Goal: Complete application form: Complete application form

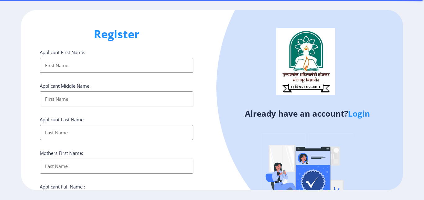
select select
click at [67, 66] on input "Applicant First Name:" at bounding box center [117, 65] width 154 height 15
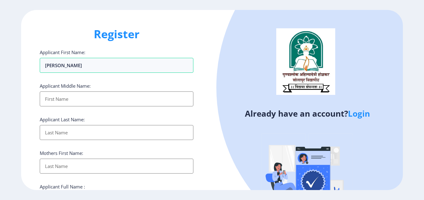
type input "[PERSON_NAME]"
click at [48, 98] on input "Applicant First Name:" at bounding box center [117, 98] width 154 height 15
type input "GOPALRAO"
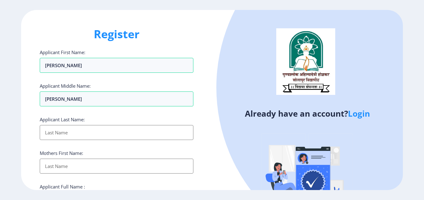
click at [48, 128] on input "Applicant First Name:" at bounding box center [117, 132] width 154 height 15
type input "PATIL"
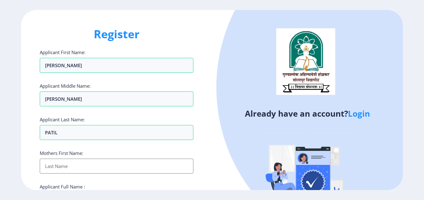
click at [67, 164] on input "Applicant First Name:" at bounding box center [117, 165] width 154 height 15
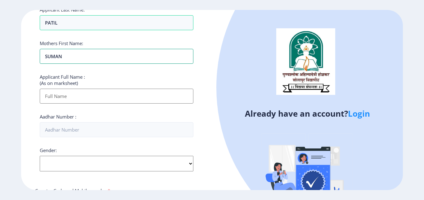
scroll to position [112, 0]
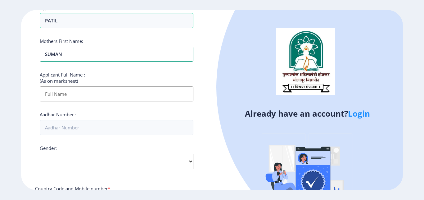
type input "SUMAN"
click at [64, 92] on input "Applicant First Name:" at bounding box center [117, 93] width 154 height 15
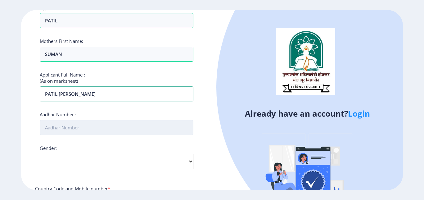
type input "PATIL SAPNA GOPALRAO"
click at [59, 131] on input "Aadhar Number :" at bounding box center [117, 127] width 154 height 15
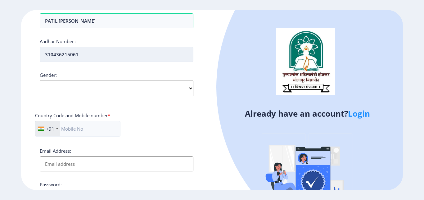
scroll to position [186, 0]
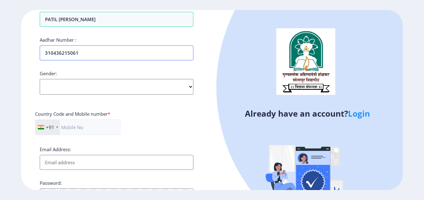
type input "310436215061"
click at [40, 79] on select "Select Gender Male Female Other" at bounding box center [117, 87] width 154 height 16
select select "[DEMOGRAPHIC_DATA]"
click option "[DEMOGRAPHIC_DATA]" at bounding box center [0, 0] width 0 height 0
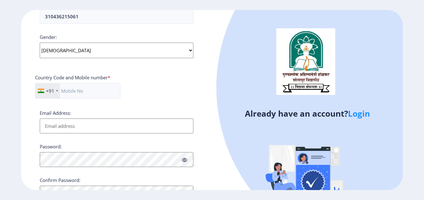
scroll to position [224, 0]
click at [66, 91] on input "text" at bounding box center [77, 90] width 85 height 16
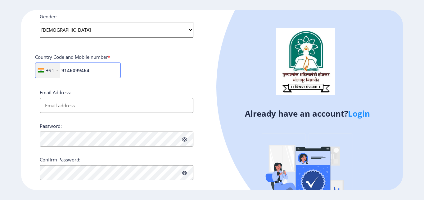
scroll to position [253, 0]
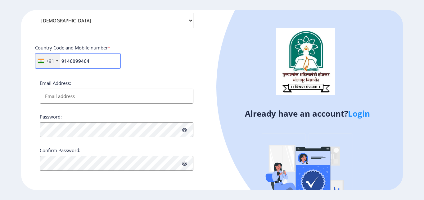
type input "9146099464"
click at [46, 96] on input "Email Address:" at bounding box center [117, 96] width 154 height 15
type input "[EMAIL_ADDRESS][DOMAIN_NAME]"
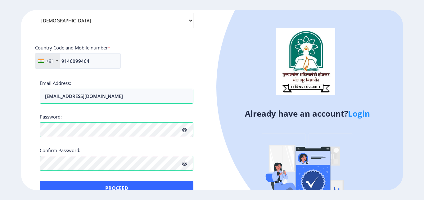
click at [186, 165] on icon at bounding box center [184, 163] width 5 height 5
click at [186, 132] on icon at bounding box center [184, 130] width 5 height 5
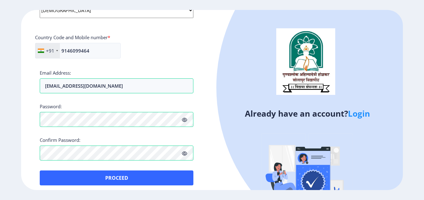
scroll to position [268, 0]
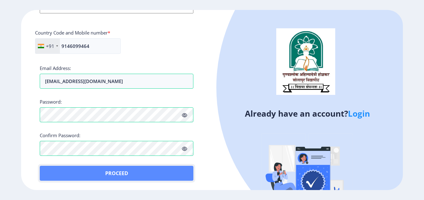
click at [123, 169] on button "Proceed" at bounding box center [117, 173] width 154 height 15
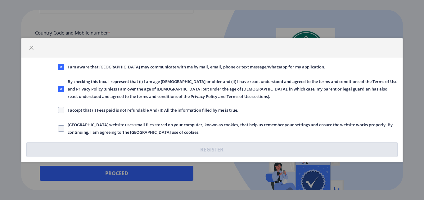
click at [57, 108] on div "I accept that (I) Fees paid is not refundable And (II) All the information fill…" at bounding box center [227, 110] width 349 height 8
click at [60, 111] on span at bounding box center [61, 110] width 6 height 6
click at [58, 110] on input "I accept that (I) Fees paid is not refundable And (II) All the information fill…" at bounding box center [58, 110] width 0 height 0
checkbox input "true"
click at [61, 128] on span at bounding box center [61, 128] width 6 height 6
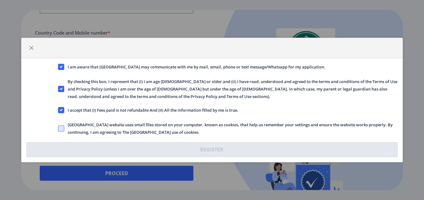
click at [58, 128] on input "Solapur University website uses small files stored on your computer, known as c…" at bounding box center [58, 128] width 0 height 0
checkbox input "true"
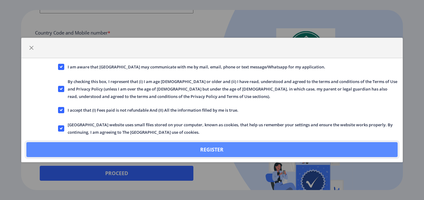
click at [112, 147] on button "Register" at bounding box center [211, 149] width 371 height 15
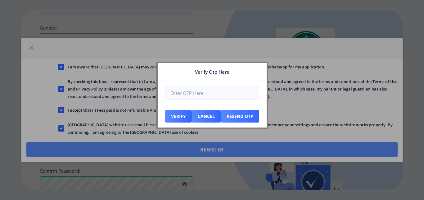
scroll to position [303, 0]
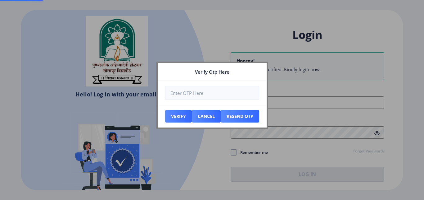
scroll to position [57, 0]
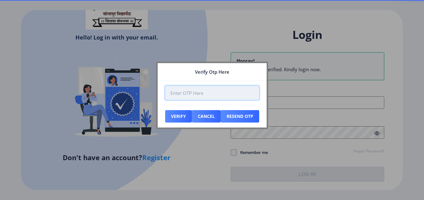
click at [171, 87] on input "number" at bounding box center [212, 93] width 94 height 14
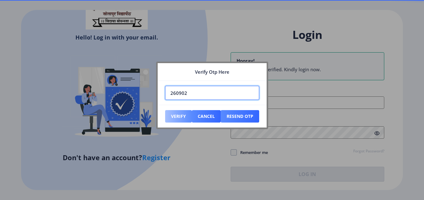
type input "260902"
click at [177, 115] on button "Verify" at bounding box center [178, 116] width 27 height 12
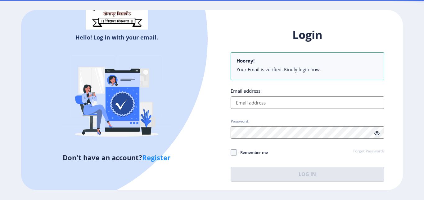
click at [241, 103] on input "Email address:" at bounding box center [308, 102] width 154 height 12
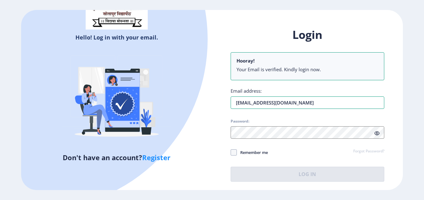
type input "parite1304@gmail.com"
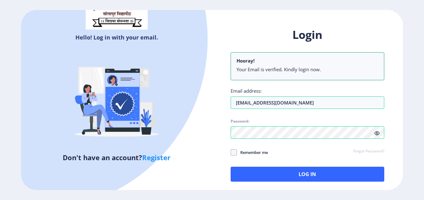
click at [376, 134] on icon at bounding box center [377, 133] width 5 height 5
click at [231, 153] on span at bounding box center [234, 152] width 6 height 6
click at [231, 153] on input "Remember me" at bounding box center [231, 152] width 0 height 0
checkbox input "true"
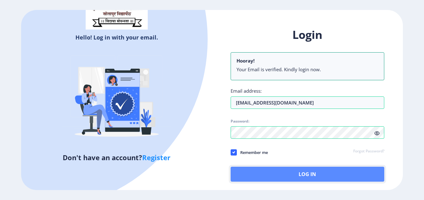
click at [277, 179] on button "Log In" at bounding box center [308, 174] width 154 height 15
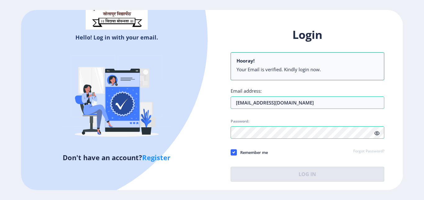
scroll to position [30, 0]
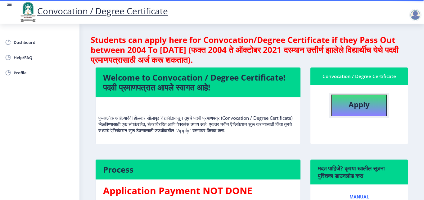
click at [348, 97] on button "Apply" at bounding box center [360, 105] width 56 height 22
select select
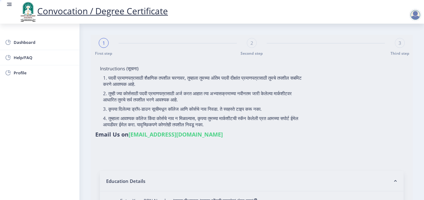
type input "PATIL SAPNA GOPALRAO"
type input "SUMAN"
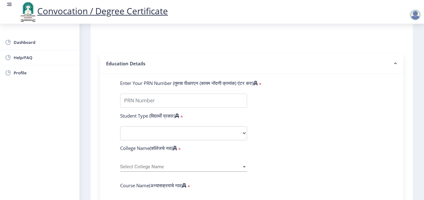
scroll to position [157, 0]
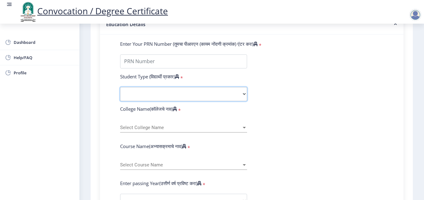
click at [120, 87] on select "Select Student Type Regular External" at bounding box center [183, 94] width 127 height 14
click at [138, 94] on select "Select Student Type Regular External" at bounding box center [183, 94] width 127 height 14
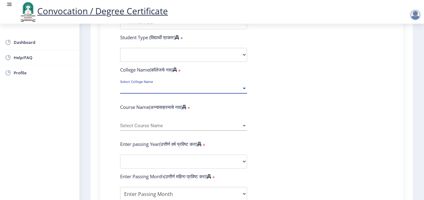
click at [131, 86] on span "Select College Name" at bounding box center [181, 88] width 122 height 5
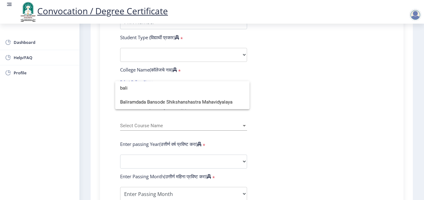
type input "bali"
click at [112, 88] on div at bounding box center [212, 100] width 424 height 200
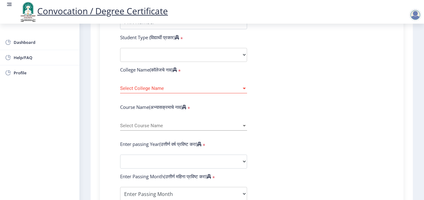
scroll to position [235, 0]
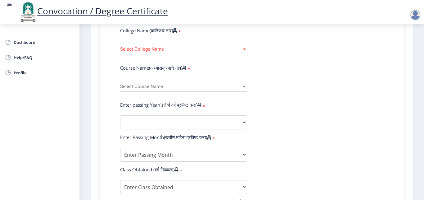
click at [132, 84] on span "Select Course Name" at bounding box center [181, 86] width 122 height 5
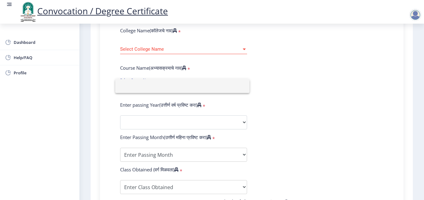
click at [98, 81] on div at bounding box center [212, 100] width 424 height 200
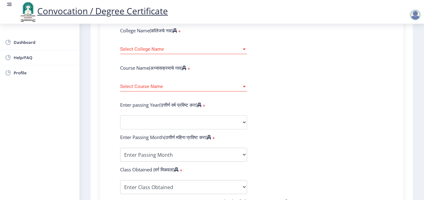
click at [131, 104] on label "Enter passing Year(उत्तीर्ण वर्ष प्रविष्ट करा)" at bounding box center [160, 105] width 81 height 6
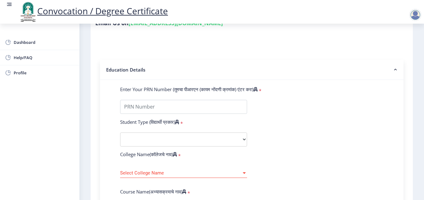
scroll to position [93, 0]
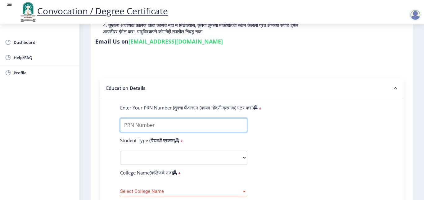
click at [135, 122] on input "Enter Your PRN Number (तुमचा पीआरएन (कायम नोंदणी क्रमांक) एंटर करा)" at bounding box center [183, 125] width 127 height 14
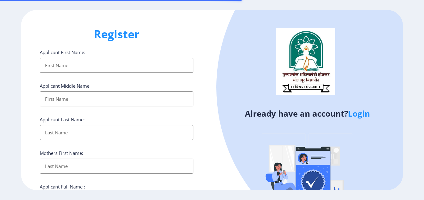
select select
click at [364, 115] on link "Login" at bounding box center [359, 113] width 22 height 11
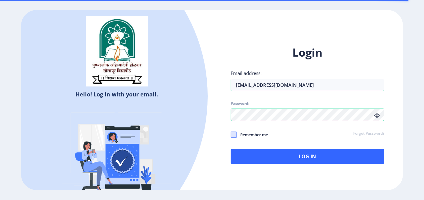
click at [232, 135] on span at bounding box center [234, 134] width 6 height 6
click at [231, 135] on input "Remember me" at bounding box center [231, 135] width 0 height 0
checkbox input "true"
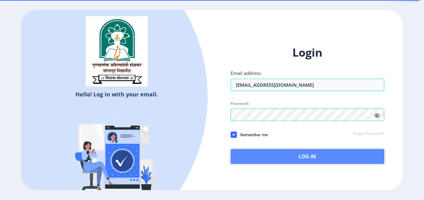
click at [261, 160] on button "Log In" at bounding box center [308, 156] width 154 height 15
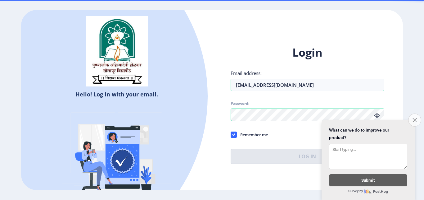
click at [414, 118] on icon "Close survey" at bounding box center [415, 120] width 4 height 4
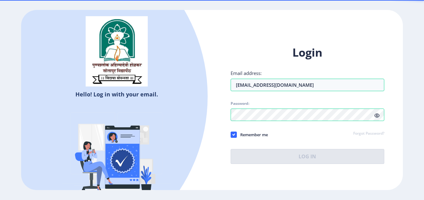
click at [378, 116] on icon at bounding box center [377, 115] width 5 height 5
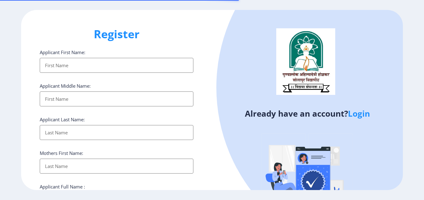
select select
click at [366, 117] on link "Login" at bounding box center [359, 113] width 22 height 11
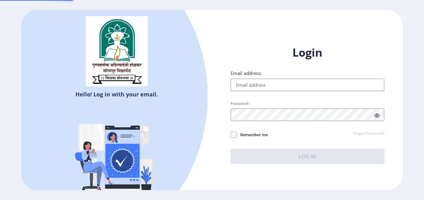
type input "[EMAIL_ADDRESS][DOMAIN_NAME]"
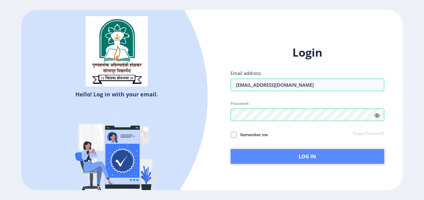
click at [276, 158] on button "Log In" at bounding box center [308, 156] width 154 height 15
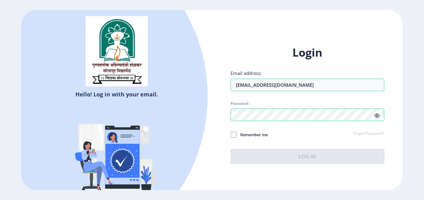
click at [376, 115] on icon at bounding box center [377, 115] width 5 height 5
click at [230, 135] on div "Login Email address: PARITE1304@GMAIL.COM Password: Remember me Forgot Password…" at bounding box center [307, 109] width 191 height 147
click at [235, 134] on span at bounding box center [234, 134] width 6 height 6
click at [231, 135] on input "Remember me" at bounding box center [231, 135] width 0 height 0
checkbox input "true"
